Goal: Information Seeking & Learning: Check status

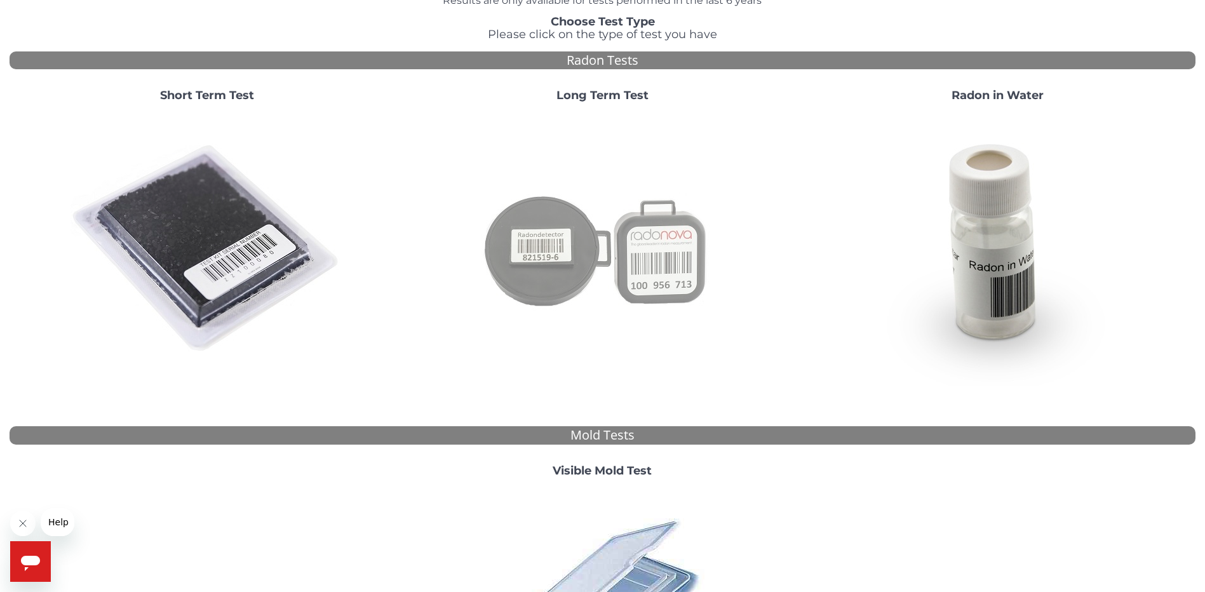
scroll to position [18, 0]
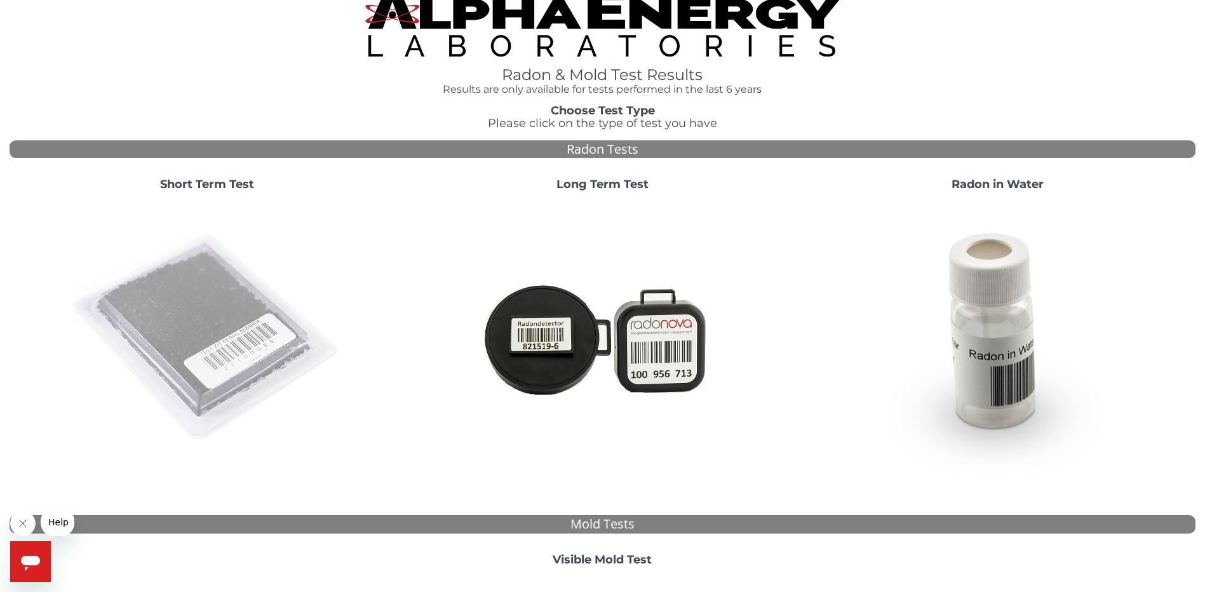
click at [245, 340] on img at bounding box center [207, 337] width 273 height 273
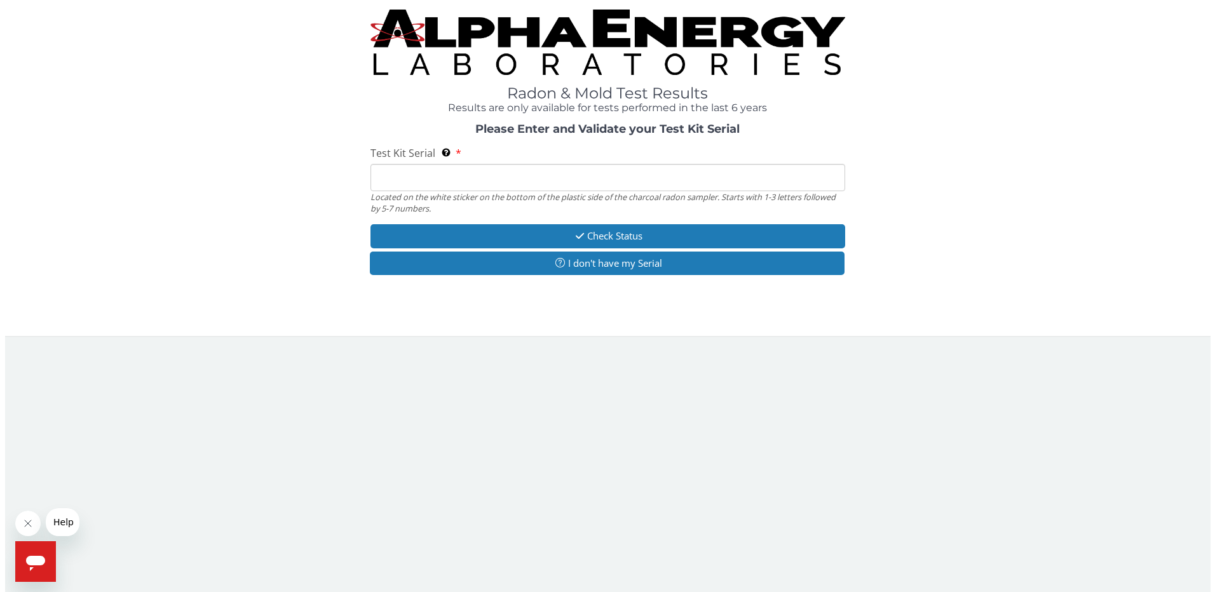
scroll to position [0, 0]
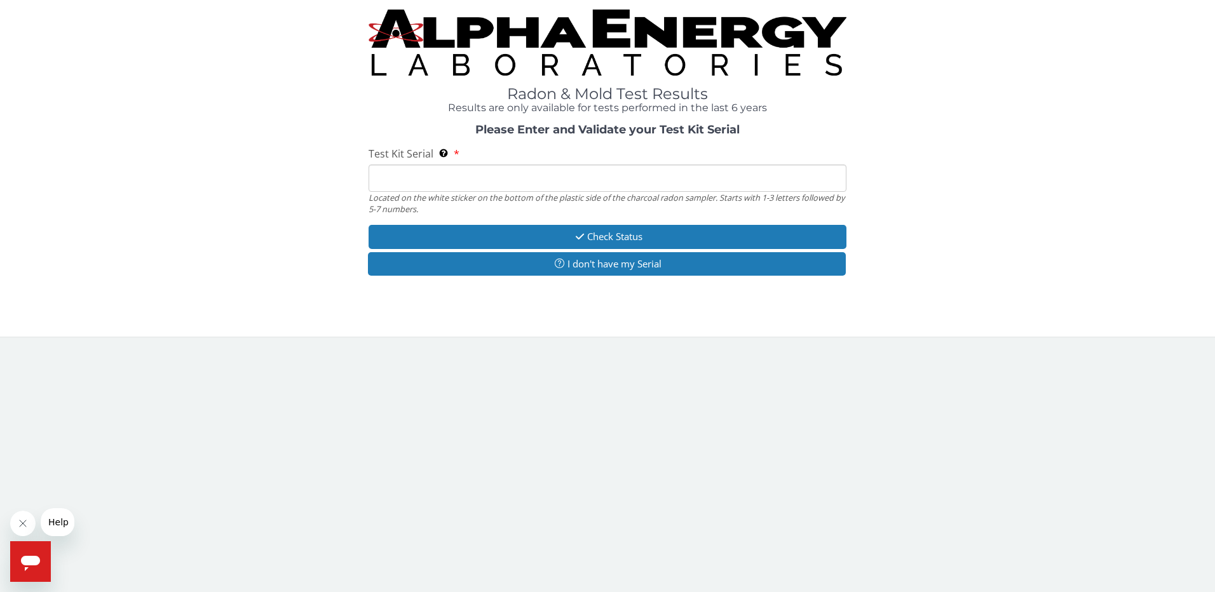
click at [487, 173] on input "Test Kit Serial Located on the white sticker on the bottom of the plastic side …" at bounding box center [607, 178] width 478 height 27
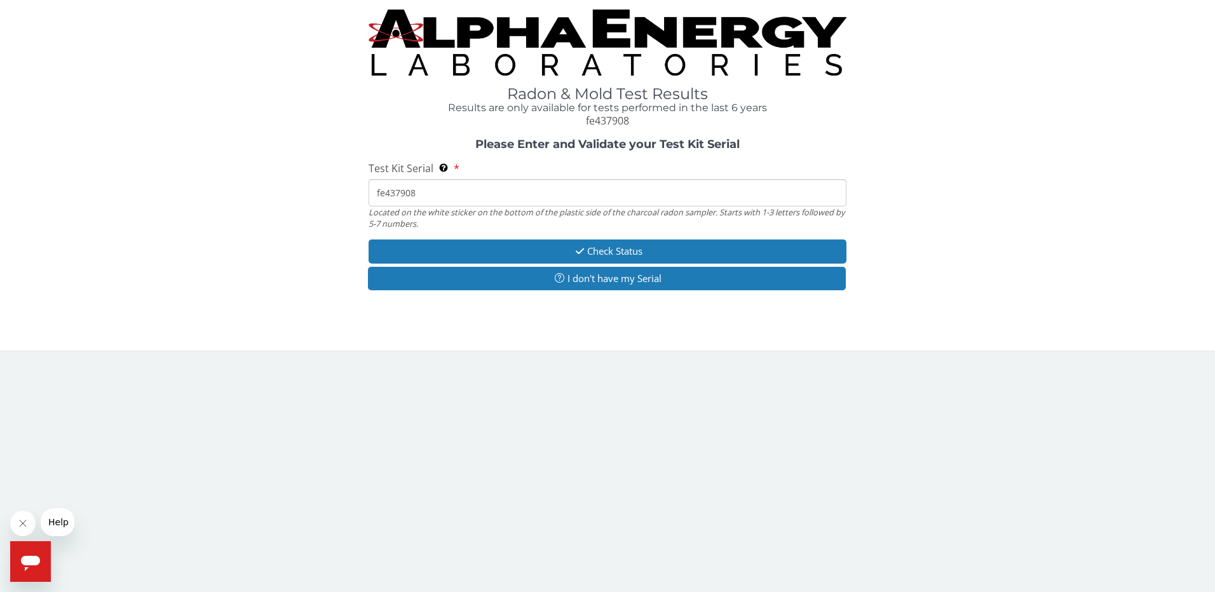
type input "fe437908"
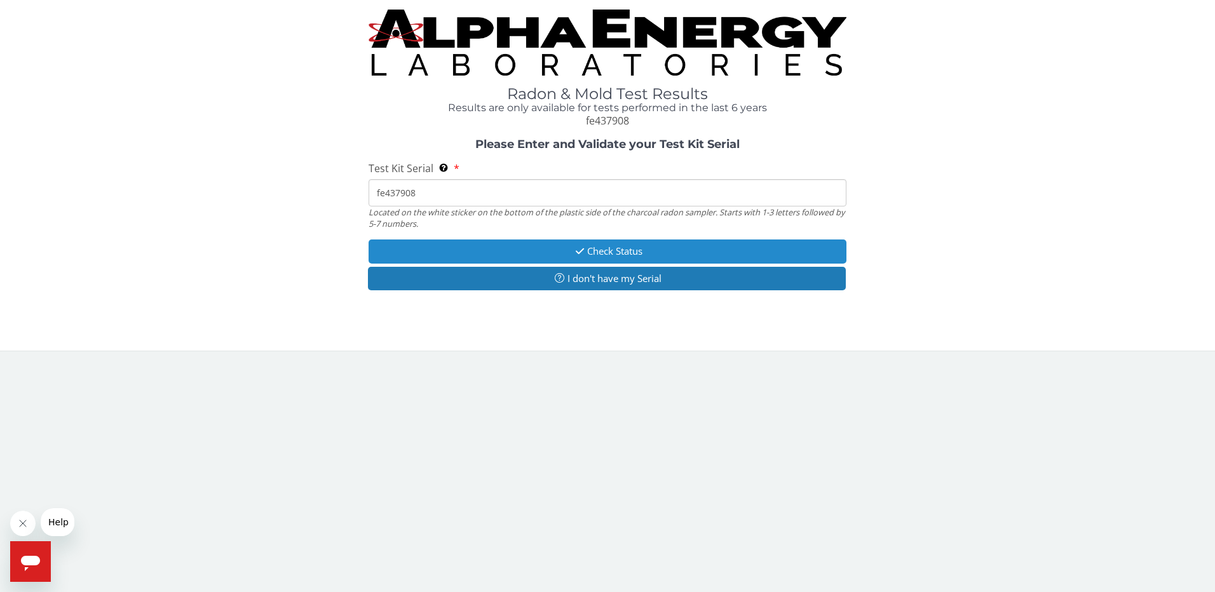
click at [591, 252] on button "Check Status" at bounding box center [607, 252] width 478 height 24
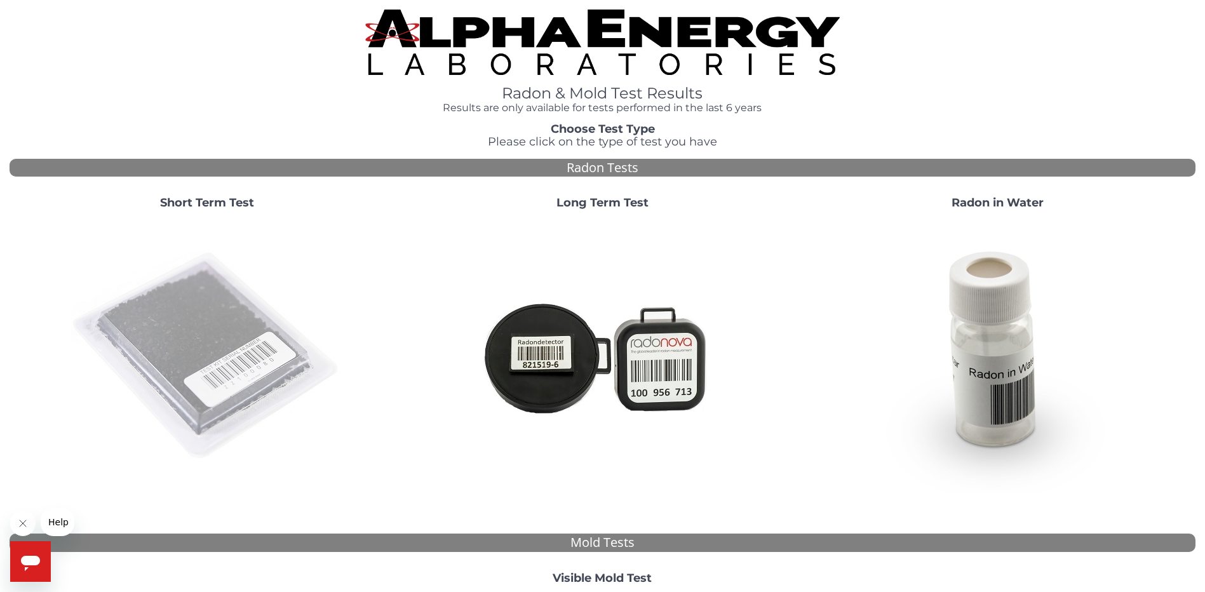
click at [160, 341] on img at bounding box center [207, 356] width 273 height 273
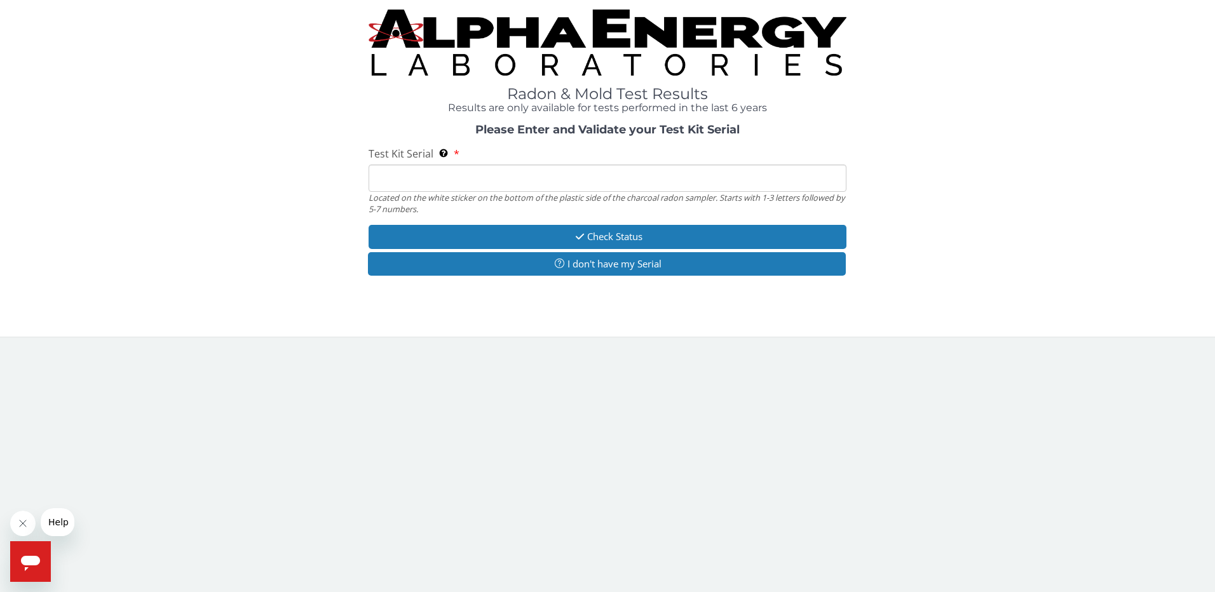
click at [559, 178] on input "Test Kit Serial Located on the white sticker on the bottom of the plastic side …" at bounding box center [607, 178] width 478 height 27
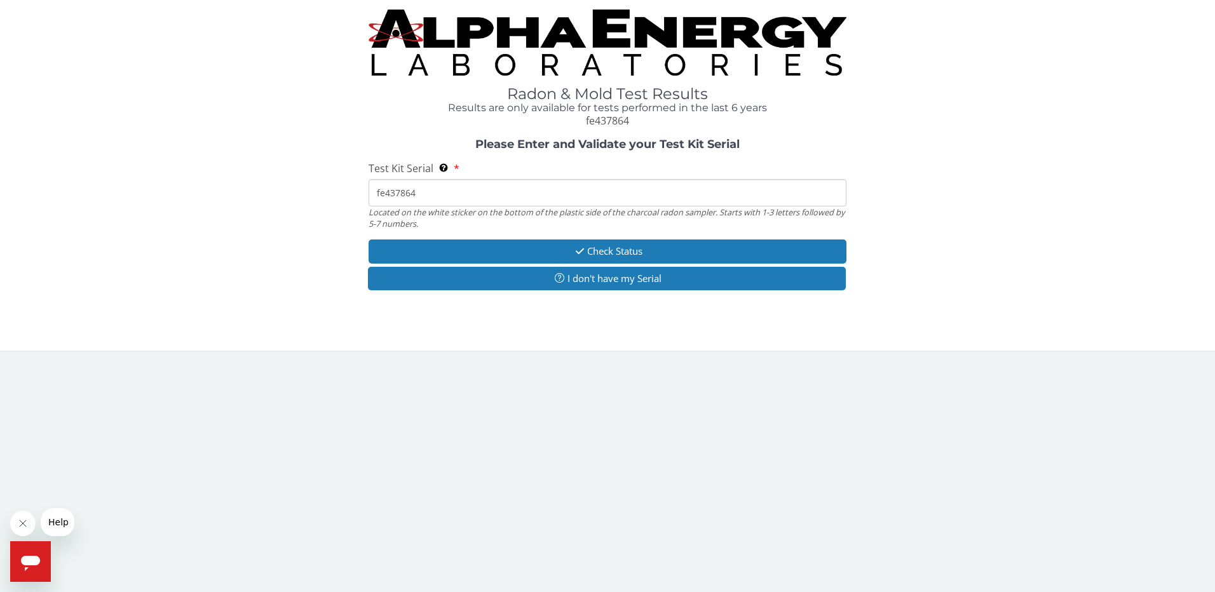
type input "fe437864"
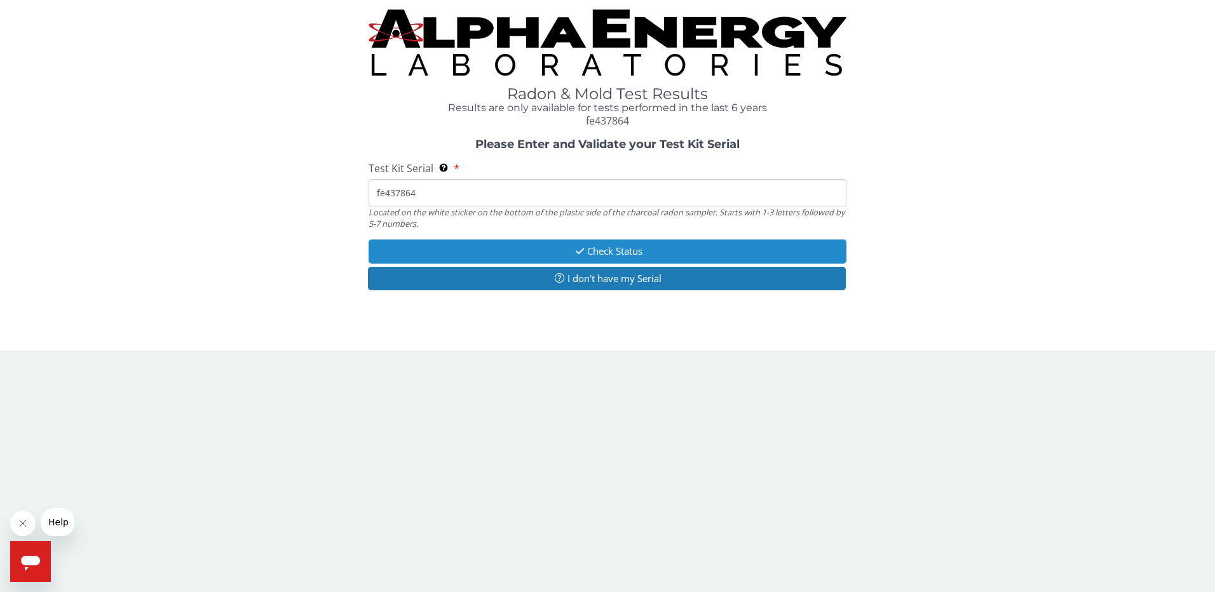
click at [607, 240] on button "Check Status" at bounding box center [607, 252] width 478 height 24
